Goal: Find specific page/section: Find specific page/section

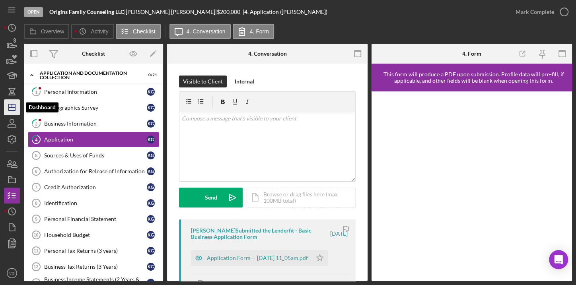
click at [8, 111] on icon "Icon/Dashboard" at bounding box center [12, 107] width 20 height 20
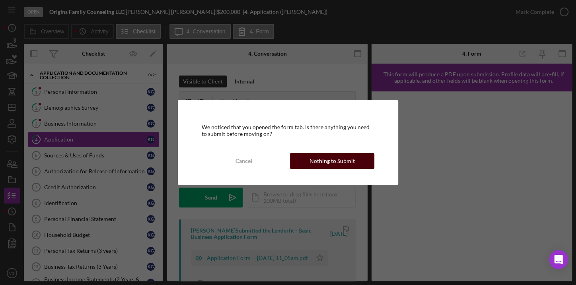
click at [322, 161] on div "Nothing to Submit" at bounding box center [331, 161] width 45 height 16
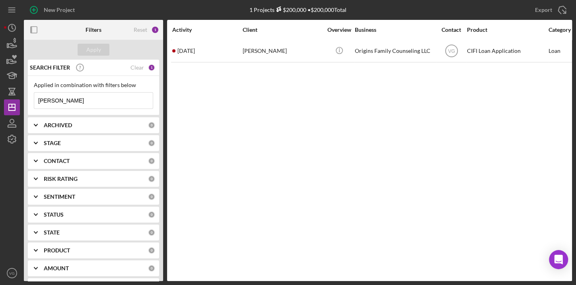
drag, startPoint x: 56, startPoint y: 99, endPoint x: 36, endPoint y: 101, distance: 19.6
click at [36, 101] on input "[PERSON_NAME]" at bounding box center [93, 101] width 119 height 16
type input "A1 deli"
click at [99, 50] on div "Apply" at bounding box center [93, 50] width 15 height 12
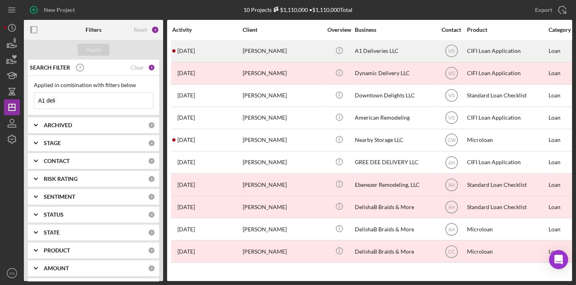
click at [270, 52] on div "[PERSON_NAME]" at bounding box center [283, 51] width 80 height 21
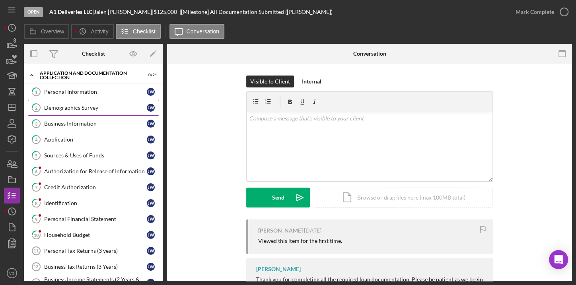
click at [75, 106] on div "Demographics Survey" at bounding box center [95, 108] width 103 height 6
